Goal: Find contact information: Find contact information

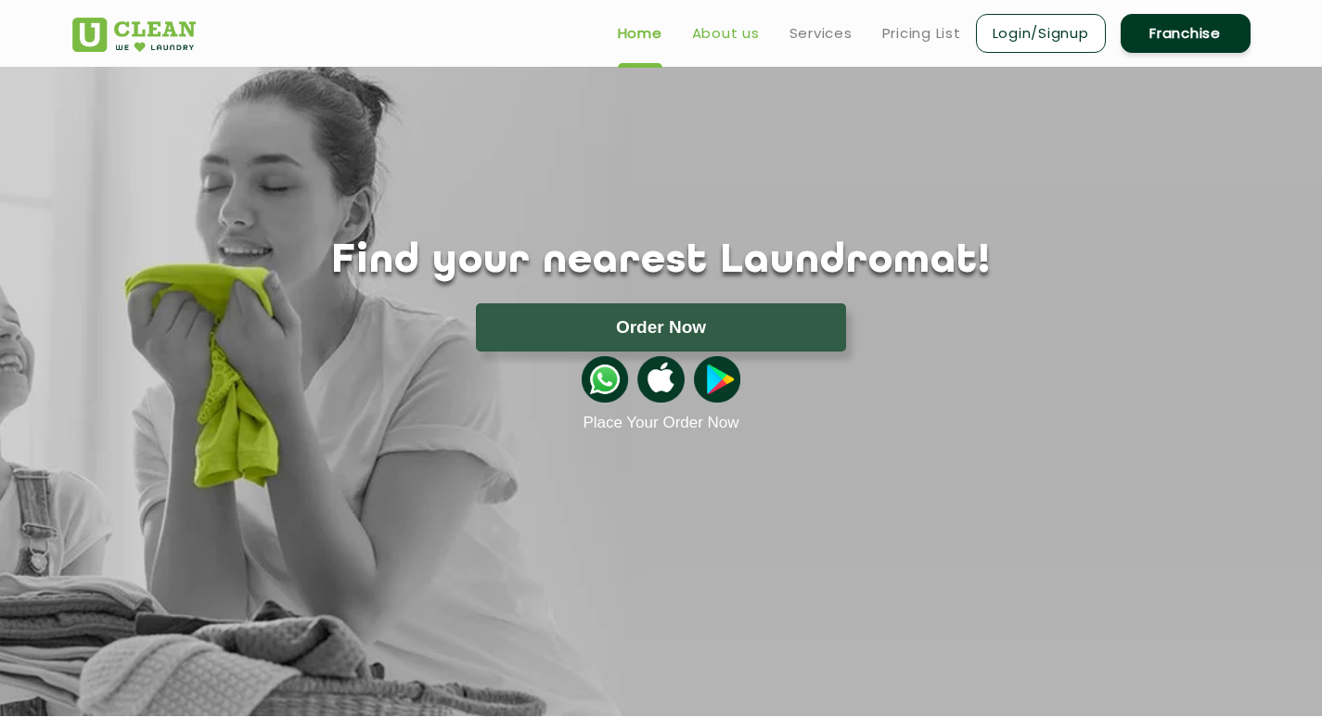
click at [696, 30] on link "About us" at bounding box center [726, 33] width 68 height 22
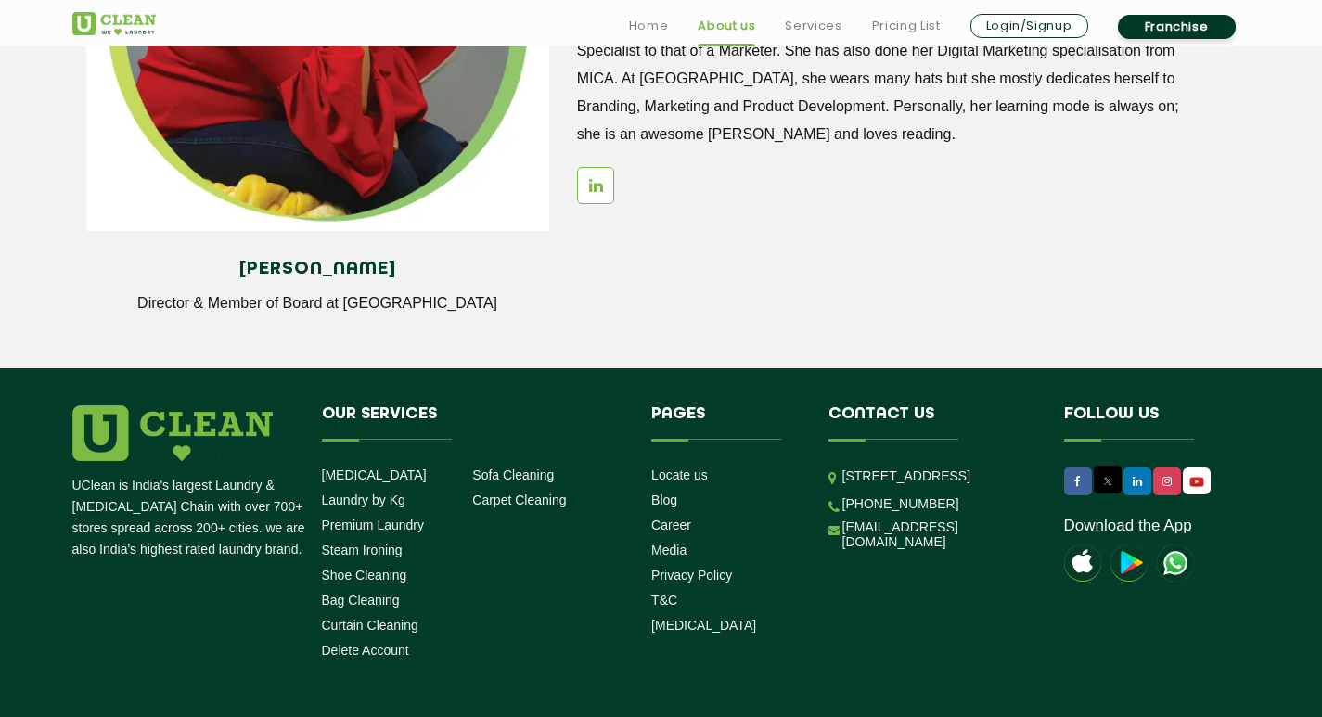
scroll to position [2580, 0]
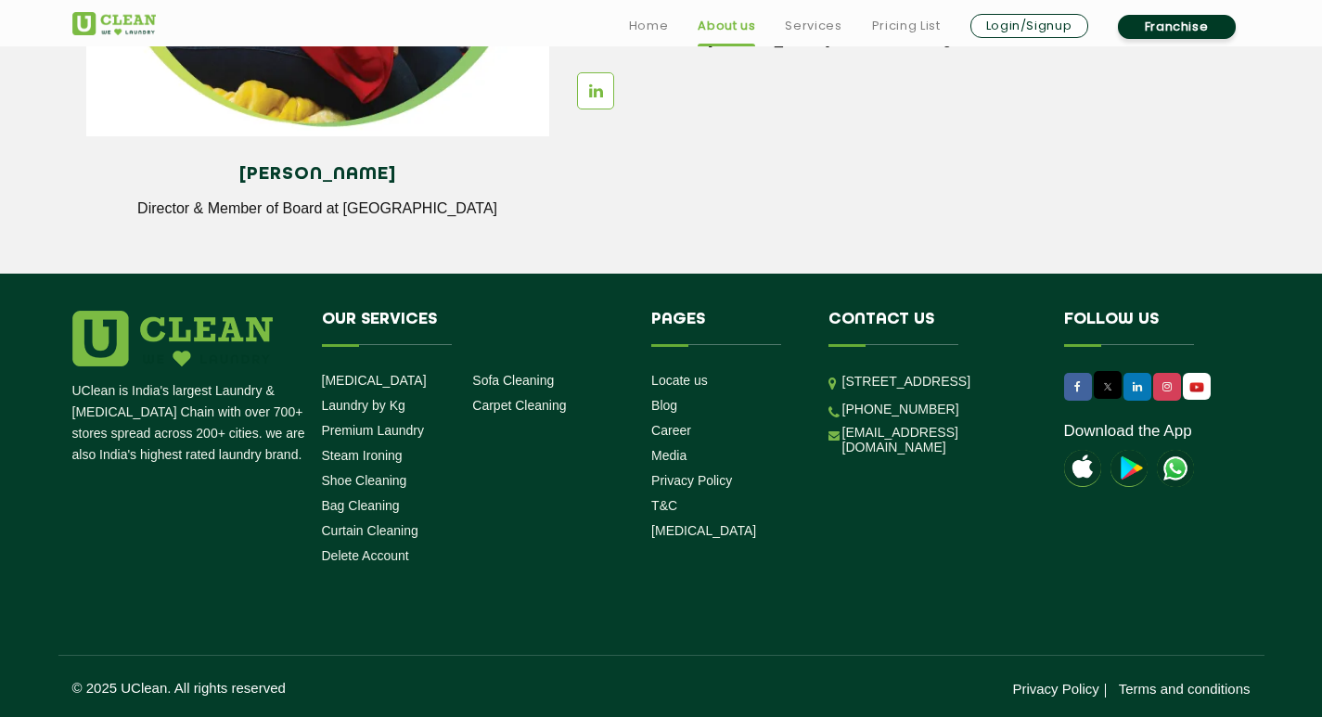
click at [988, 385] on p "[STREET_ADDRESS]" at bounding box center [939, 381] width 194 height 21
click at [875, 307] on footer "UClean is India's largest Laundry & [MEDICAL_DATA] Chain with over 700+ stores …" at bounding box center [661, 496] width 1322 height 444
click at [874, 309] on footer "UClean is India's largest Laundry & [MEDICAL_DATA] Chain with over 700+ stores …" at bounding box center [661, 496] width 1322 height 444
click at [874, 311] on h4 "Contact us" at bounding box center [932, 328] width 208 height 35
click at [889, 303] on footer "UClean is India's largest Laundry & [MEDICAL_DATA] Chain with over 700+ stores …" at bounding box center [661, 496] width 1322 height 444
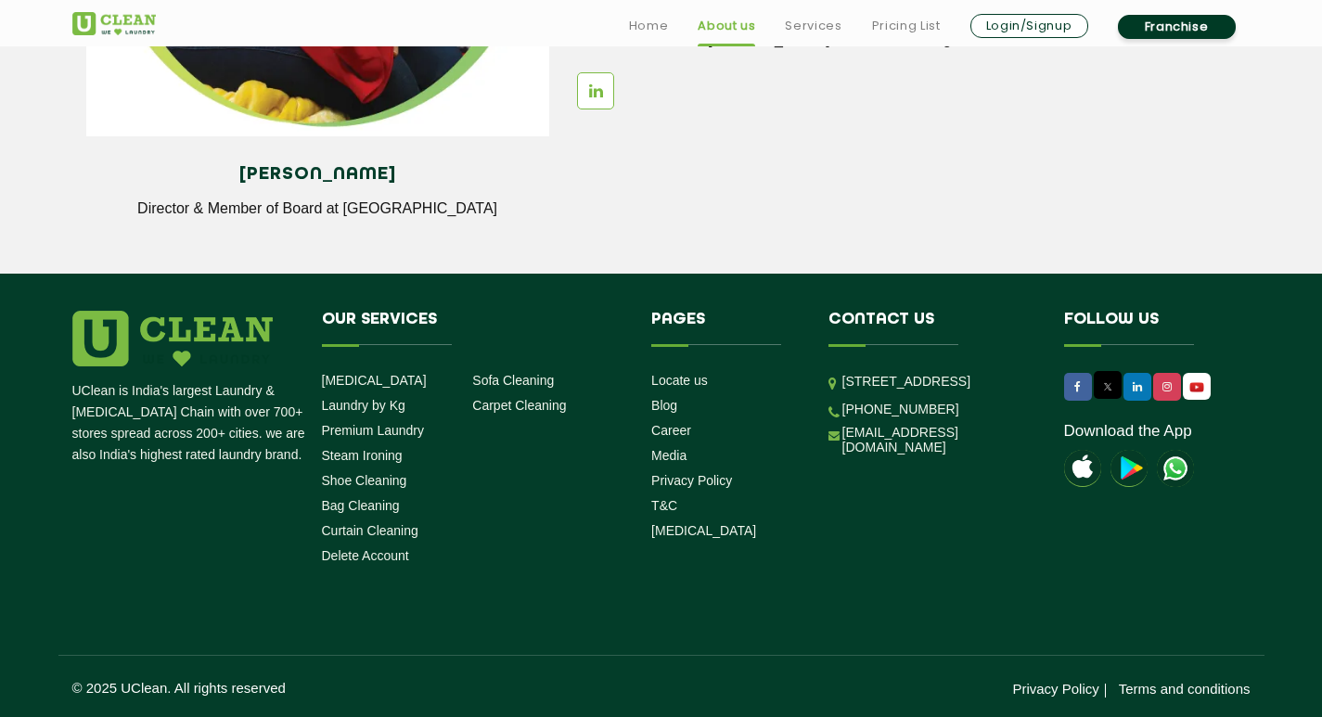
click at [884, 303] on footer "UClean is India's largest Laundry & [MEDICAL_DATA] Chain with over 700+ stores …" at bounding box center [661, 496] width 1322 height 444
click at [848, 311] on h4 "Contact us" at bounding box center [932, 328] width 208 height 35
click at [847, 311] on h4 "Contact us" at bounding box center [932, 328] width 208 height 35
click at [877, 329] on h4 "Contact us" at bounding box center [932, 328] width 208 height 35
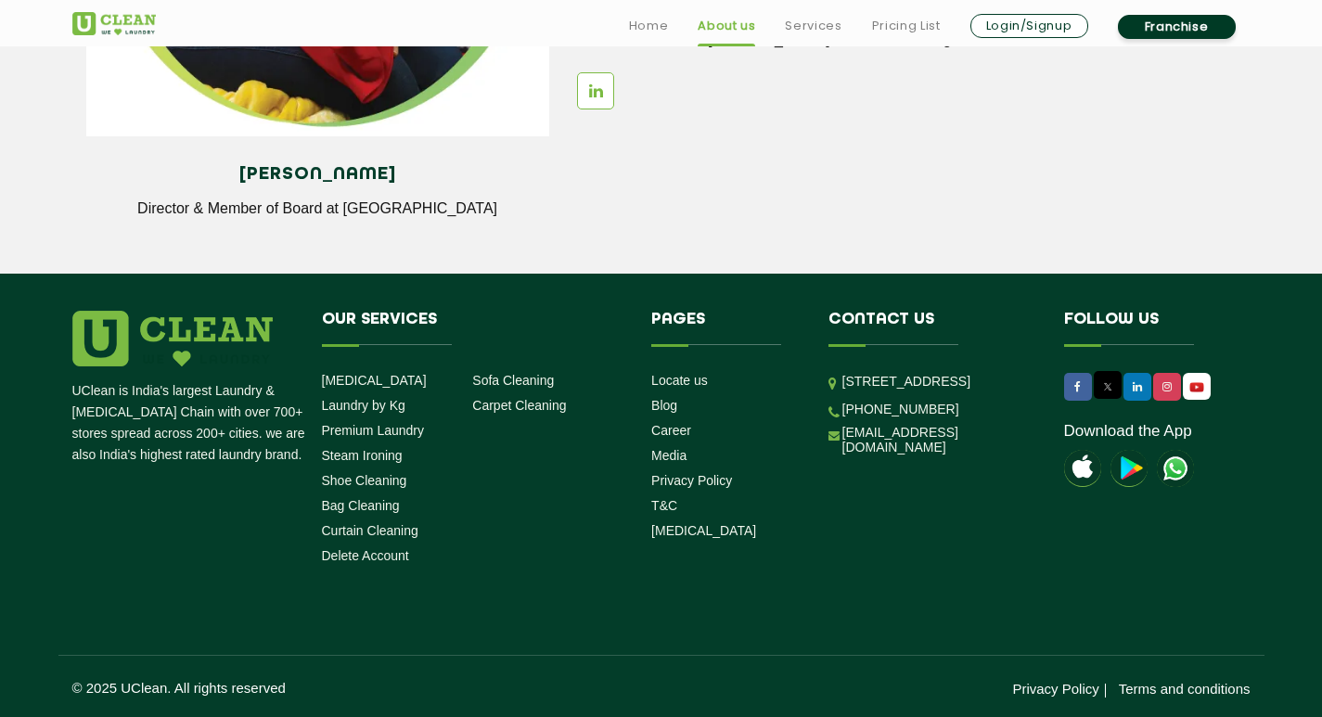
click at [878, 317] on h4 "Contact us" at bounding box center [932, 328] width 208 height 35
click at [882, 317] on h4 "Contact us" at bounding box center [932, 328] width 208 height 35
click at [883, 317] on h4 "Contact us" at bounding box center [932, 328] width 208 height 35
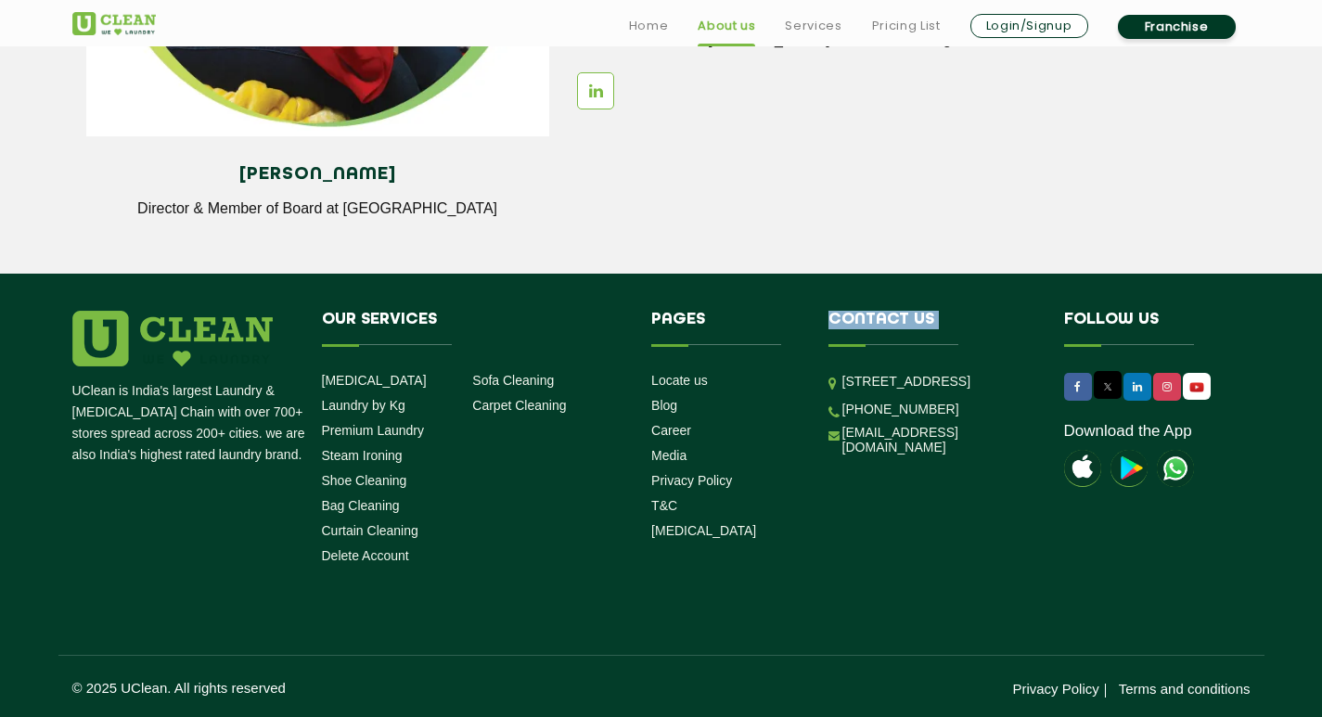
click at [884, 317] on h4 "Contact us" at bounding box center [932, 328] width 208 height 35
click at [887, 317] on h4 "Contact us" at bounding box center [932, 328] width 208 height 35
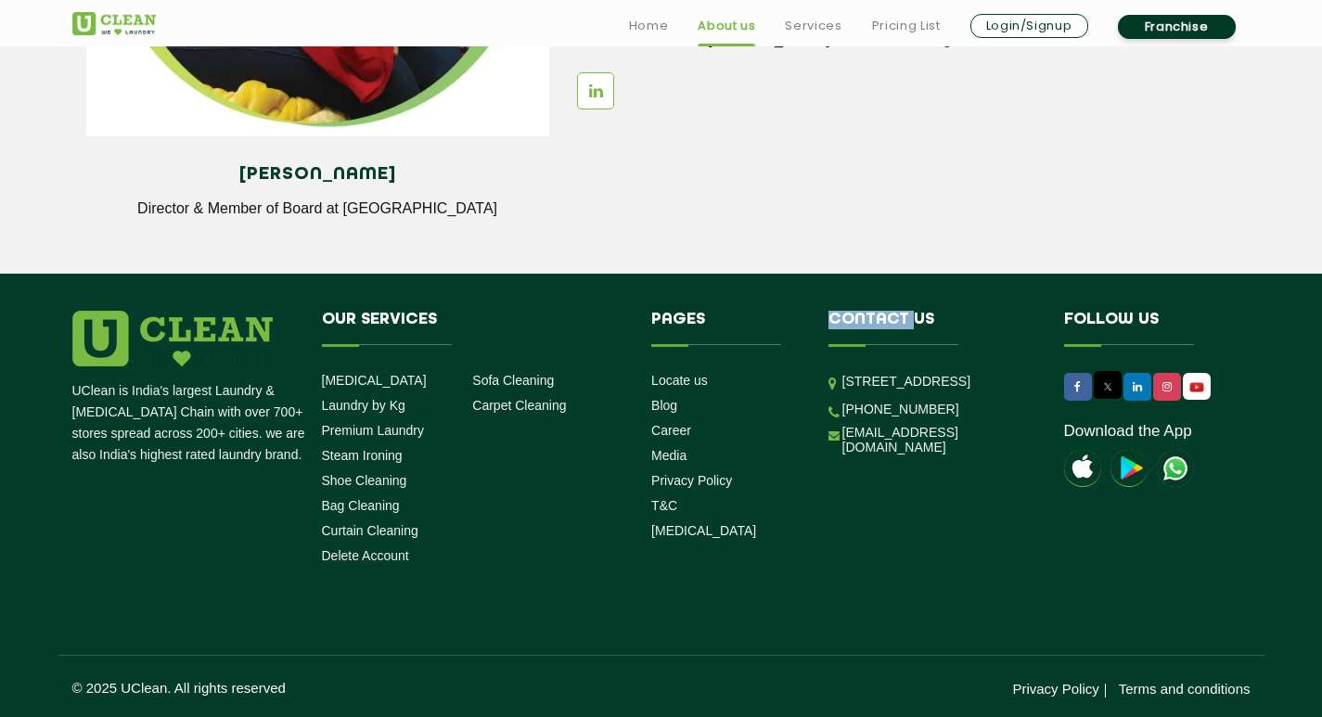
click at [887, 317] on h4 "Contact us" at bounding box center [932, 328] width 208 height 35
click at [890, 313] on h4 "Contact us" at bounding box center [932, 328] width 208 height 35
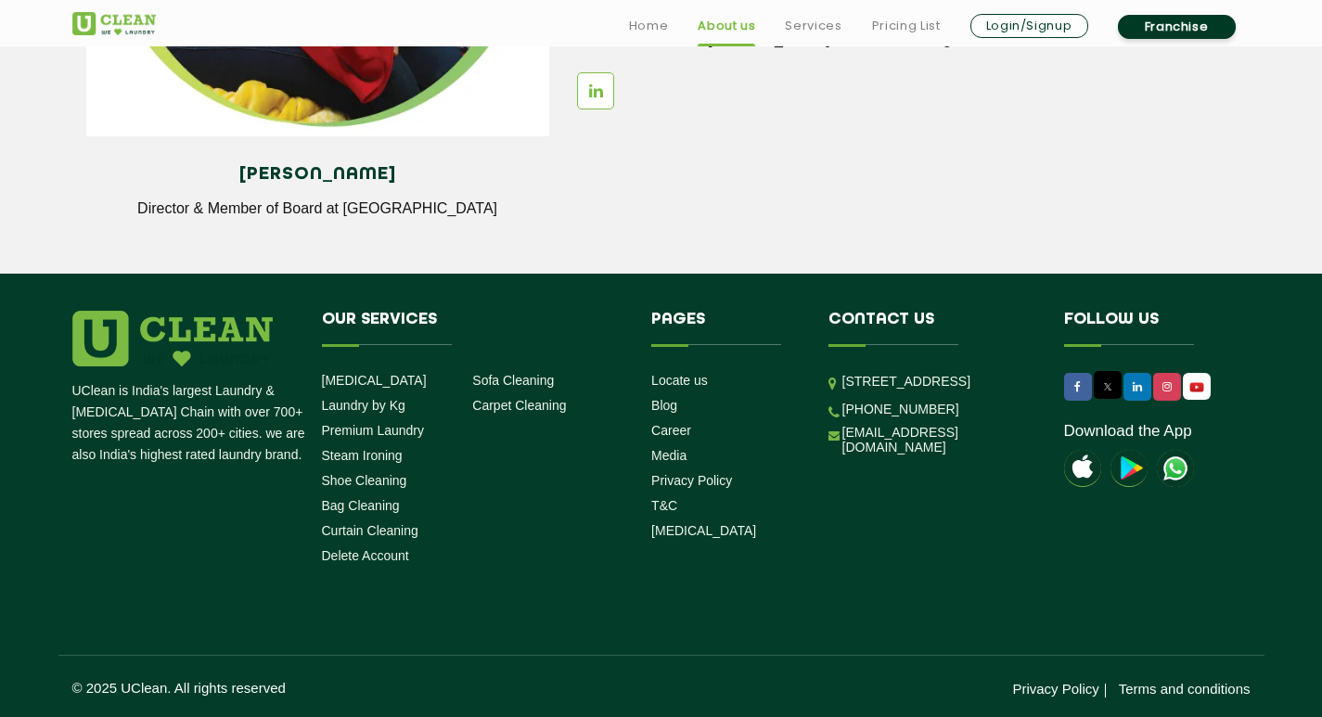
drag, startPoint x: 840, startPoint y: 310, endPoint x: 18, endPoint y: 268, distance: 823.7
click at [820, 311] on li "Contact us [STREET_ADDRESS] [PHONE_NUMBER] [EMAIL_ADDRESS][DOMAIN_NAME]" at bounding box center [932, 387] width 236 height 153
click at [799, 311] on h4 "Pages" at bounding box center [725, 328] width 149 height 35
drag, startPoint x: 837, startPoint y: 322, endPoint x: 850, endPoint y: 325, distance: 13.3
click at [840, 323] on h4 "Contact us" at bounding box center [932, 328] width 208 height 35
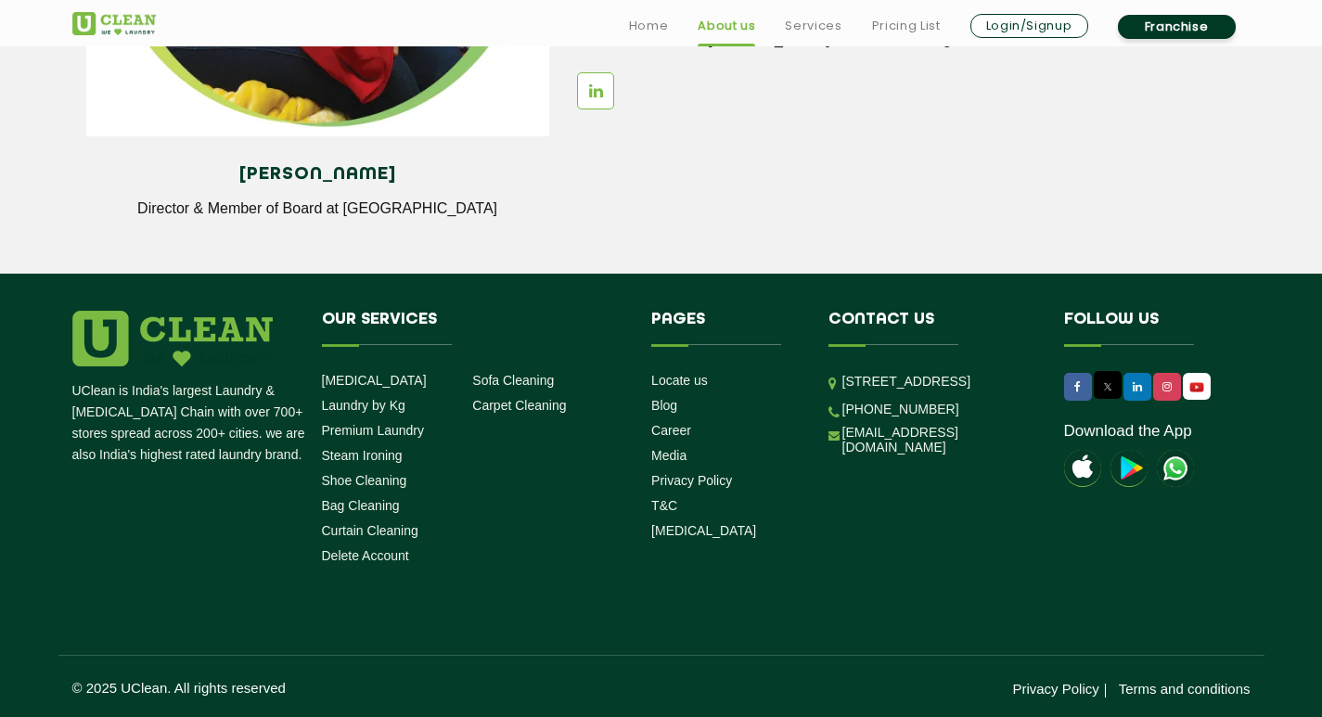
click at [850, 325] on h4 "Contact us" at bounding box center [932, 328] width 208 height 35
click at [851, 325] on h4 "Contact us" at bounding box center [932, 328] width 208 height 35
click at [854, 322] on h4 "Contact us" at bounding box center [932, 328] width 208 height 35
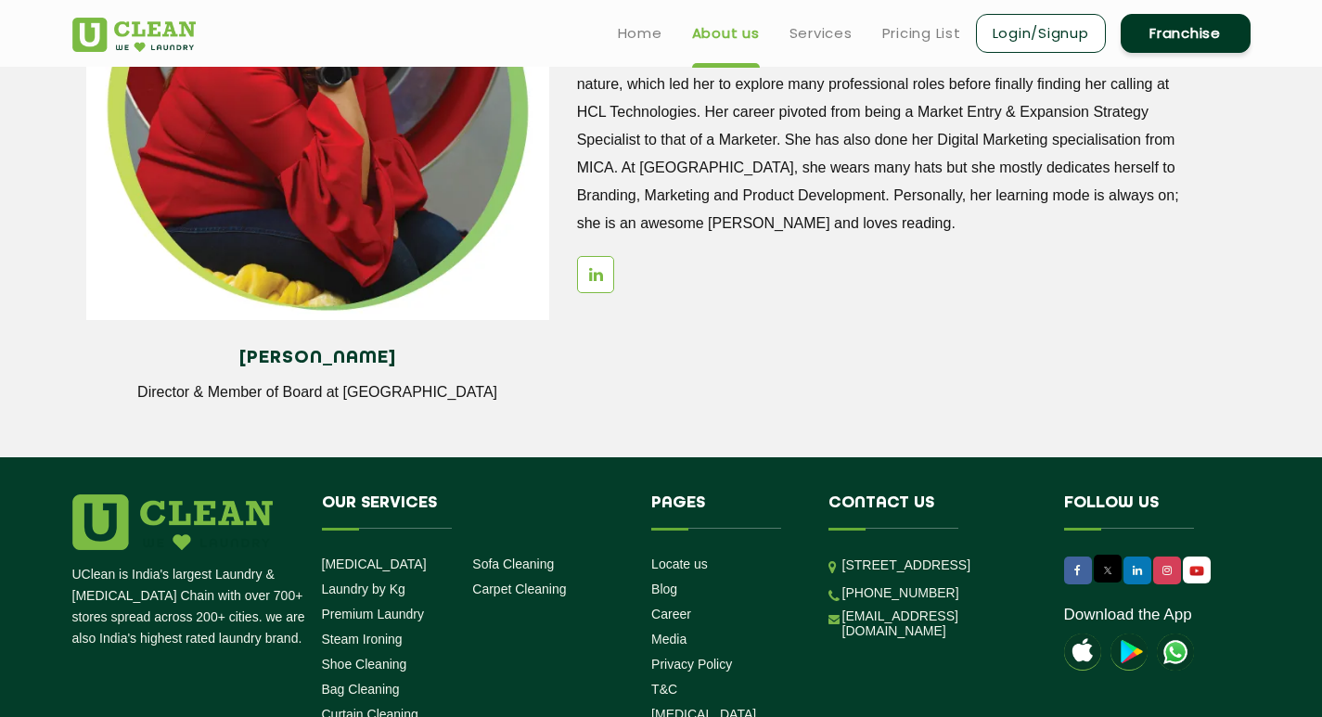
scroll to position [2395, 0]
